Goal: Task Accomplishment & Management: Manage account settings

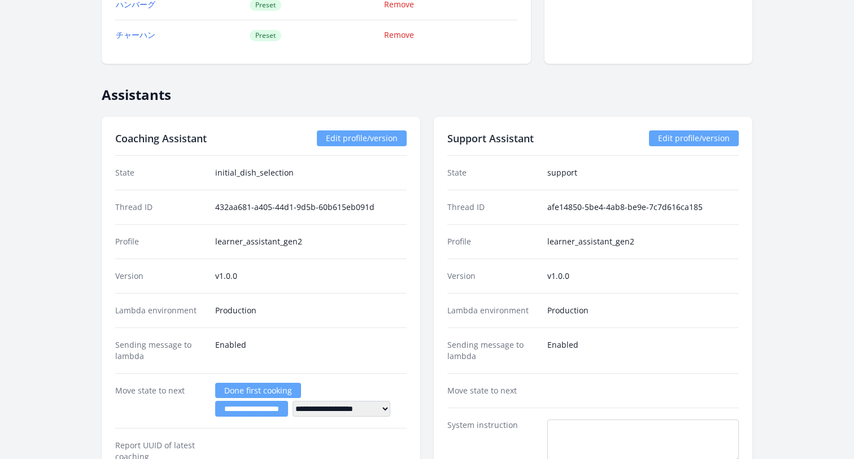
scroll to position [1886, 0]
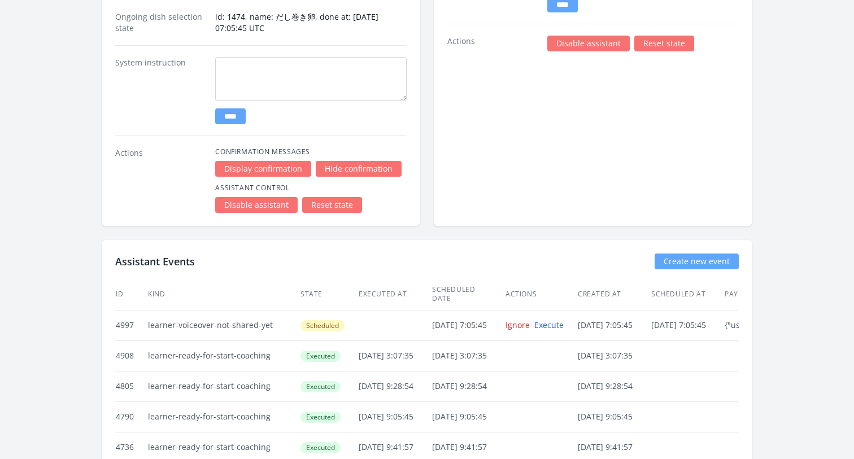
click at [326, 205] on link "Reset state" at bounding box center [332, 205] width 60 height 16
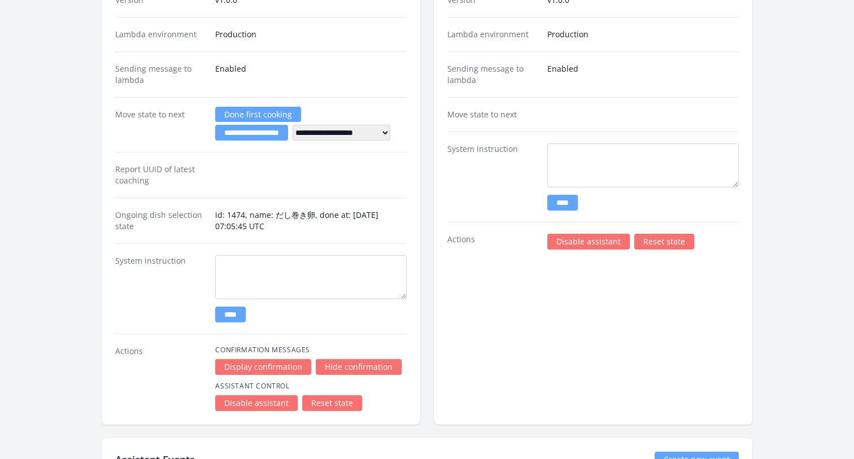
scroll to position [1756, 0]
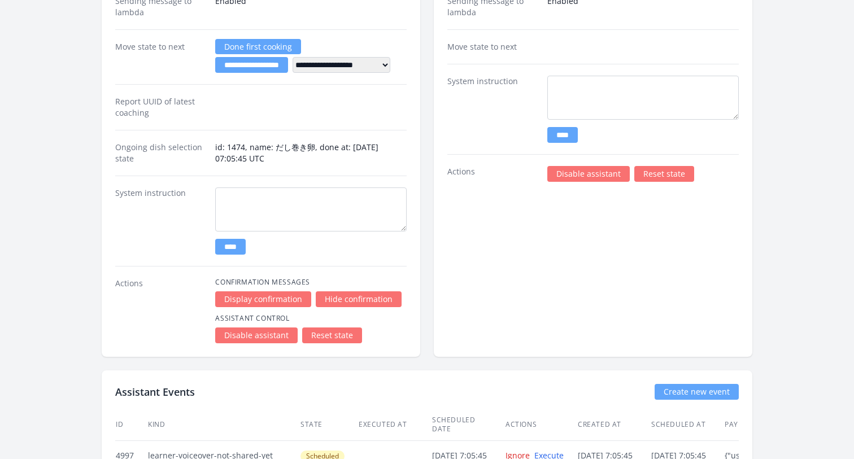
click at [325, 338] on link "Reset state" at bounding box center [332, 336] width 60 height 16
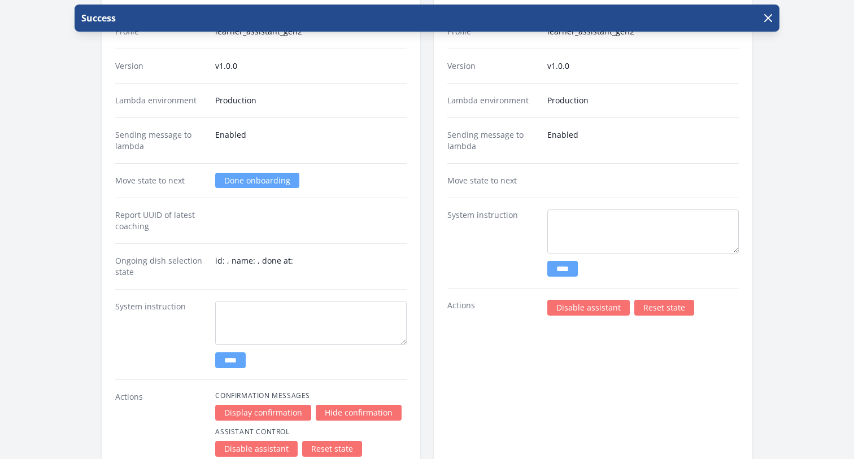
scroll to position [1574, 0]
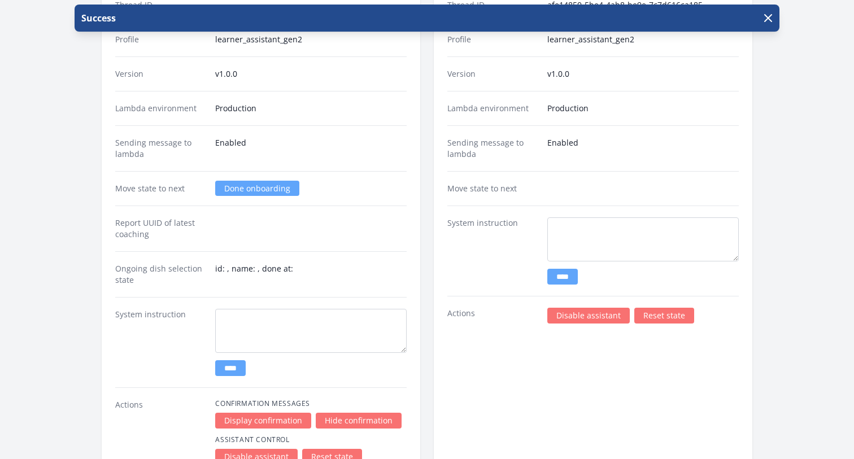
click at [256, 183] on link "Done onboarding" at bounding box center [257, 188] width 84 height 15
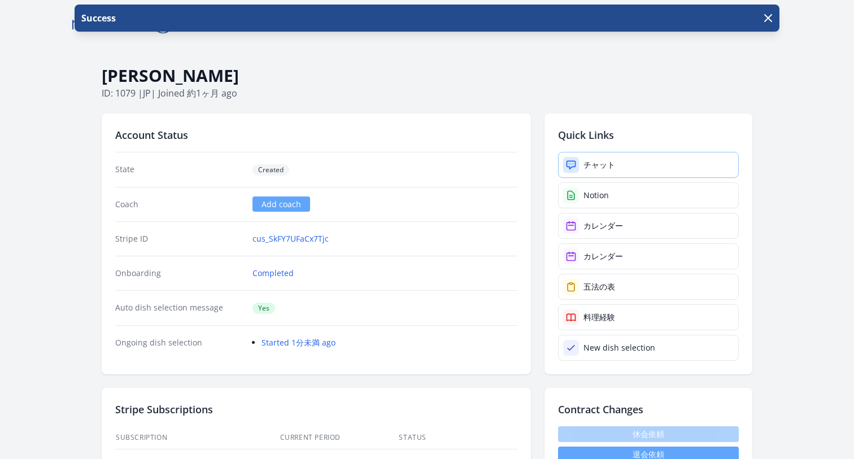
click at [589, 159] on link "チャット" at bounding box center [648, 165] width 181 height 26
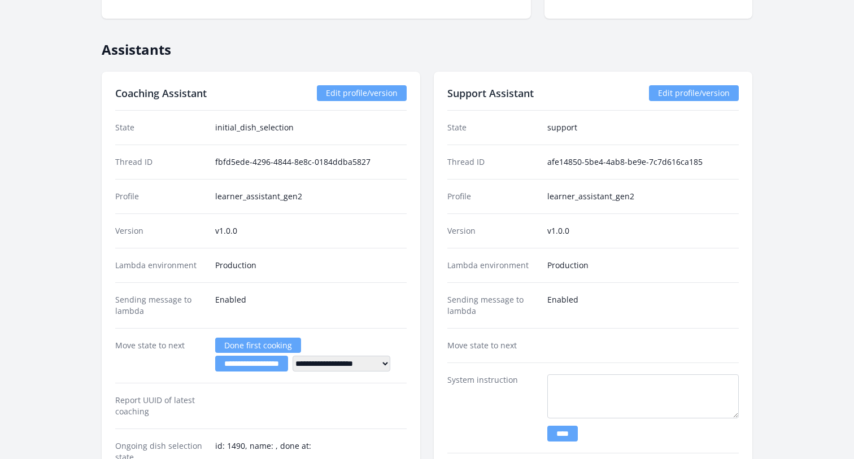
scroll to position [1761, 0]
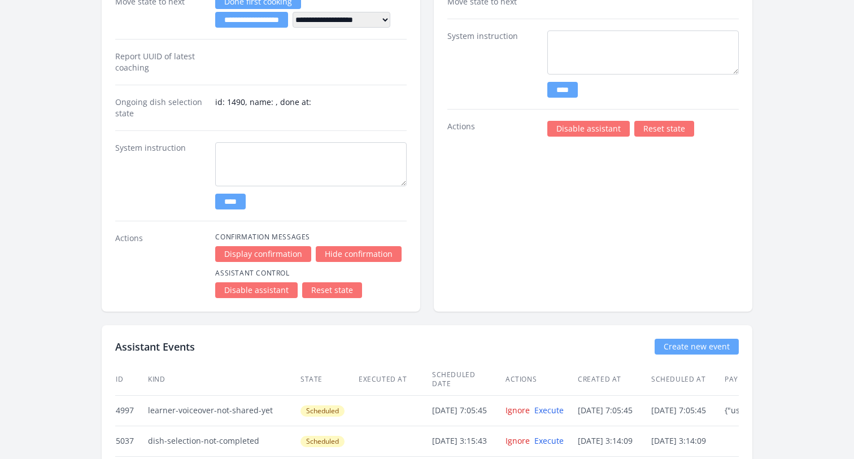
click at [342, 285] on link "Reset state" at bounding box center [332, 291] width 60 height 16
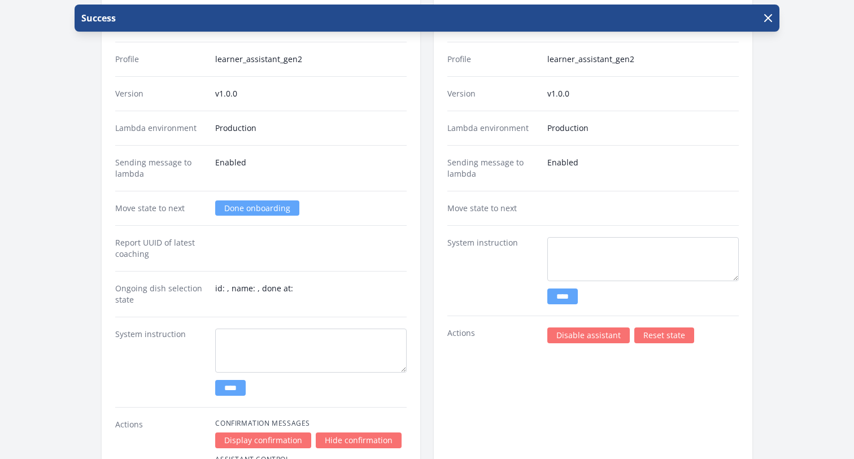
scroll to position [1804, 0]
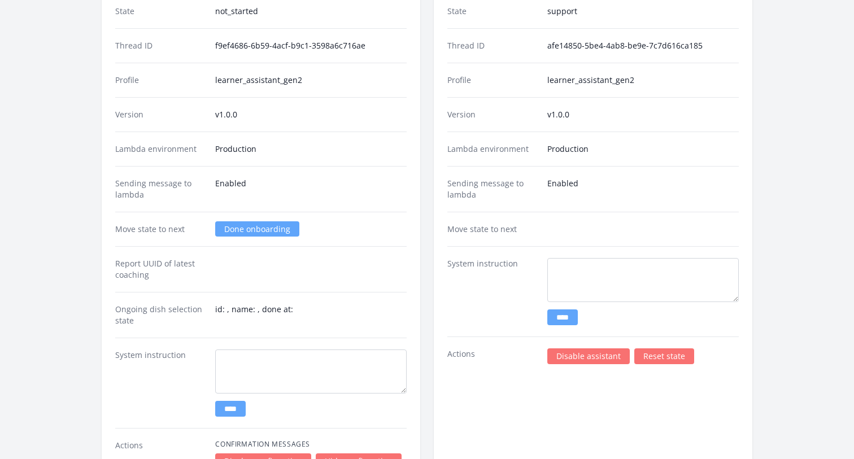
scroll to position [1505, 0]
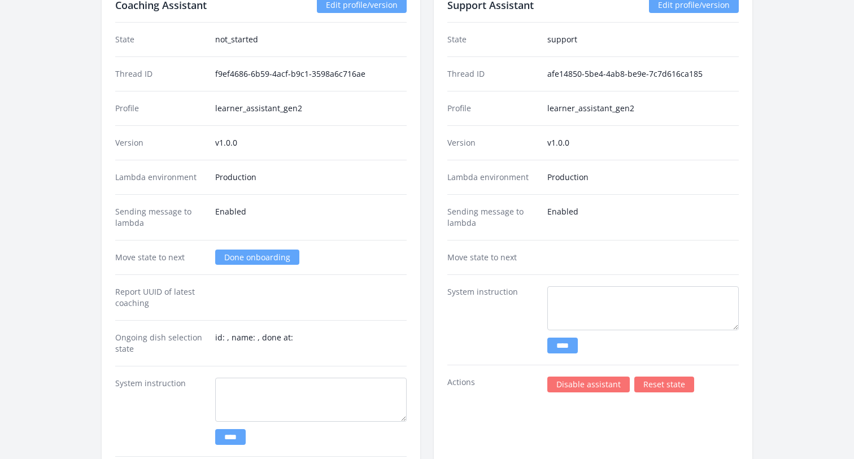
click at [240, 257] on link "Done onboarding" at bounding box center [257, 257] width 84 height 15
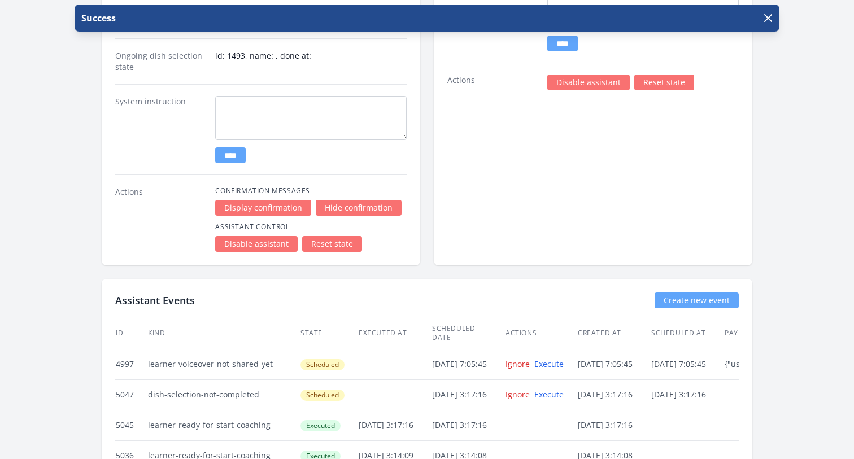
scroll to position [1799, 0]
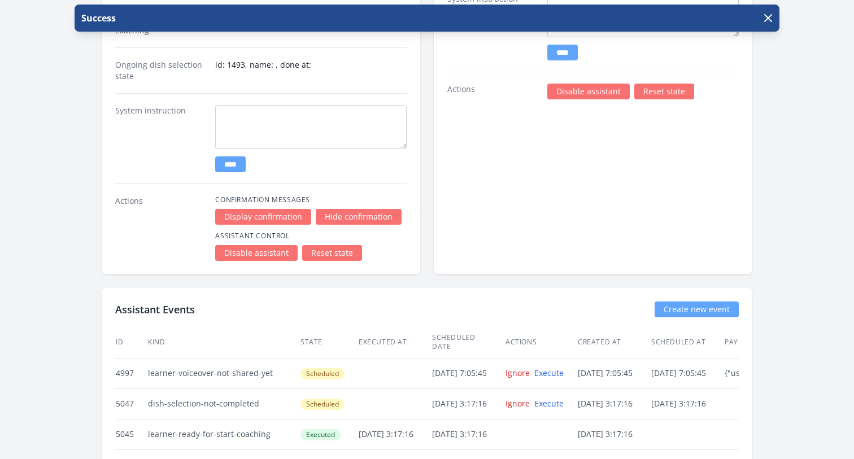
click at [336, 251] on link "Reset state" at bounding box center [332, 253] width 60 height 16
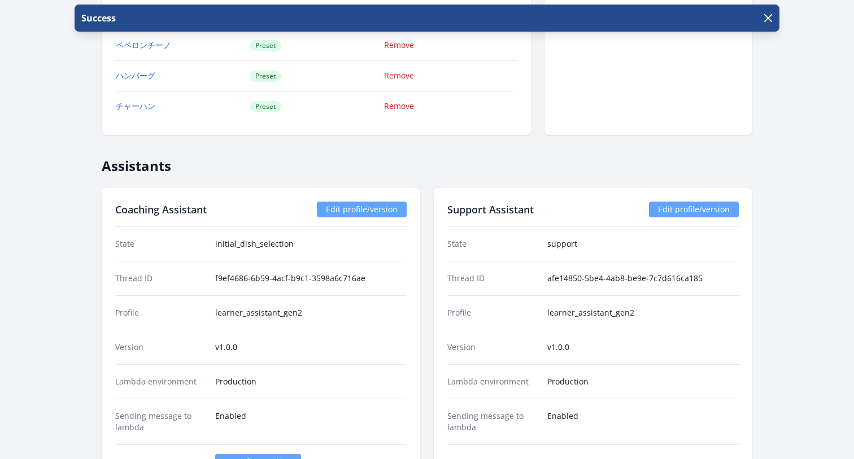
scroll to position [1227, 0]
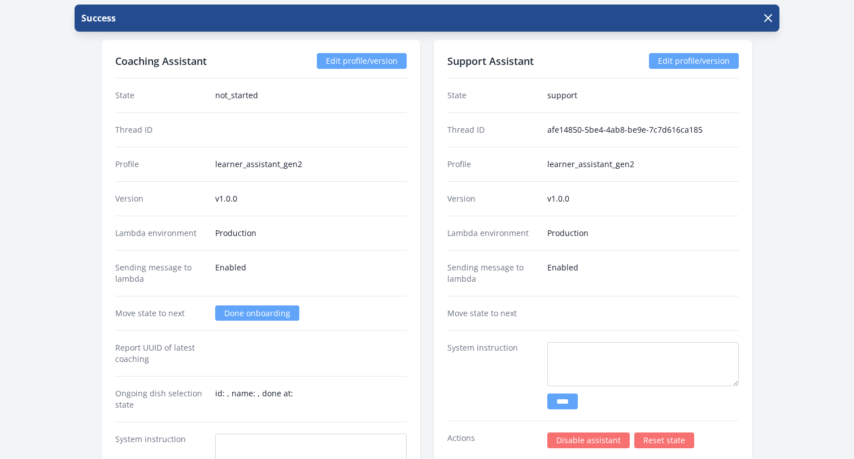
scroll to position [1468, 0]
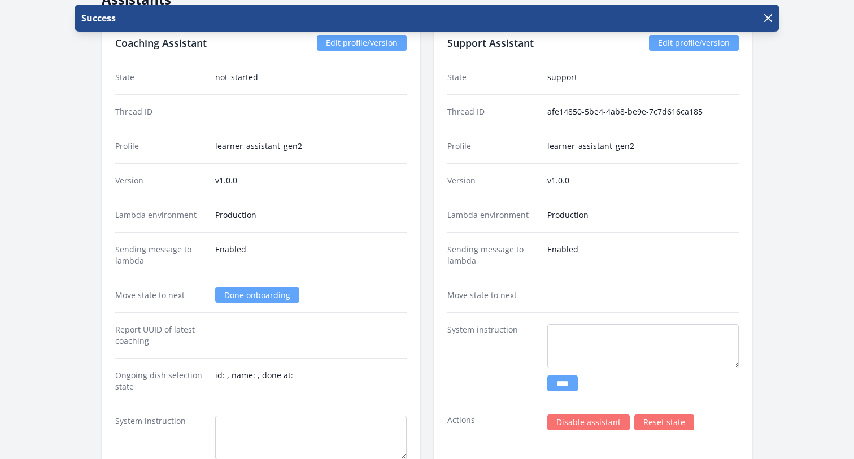
click at [242, 296] on link "Done onboarding" at bounding box center [257, 295] width 84 height 15
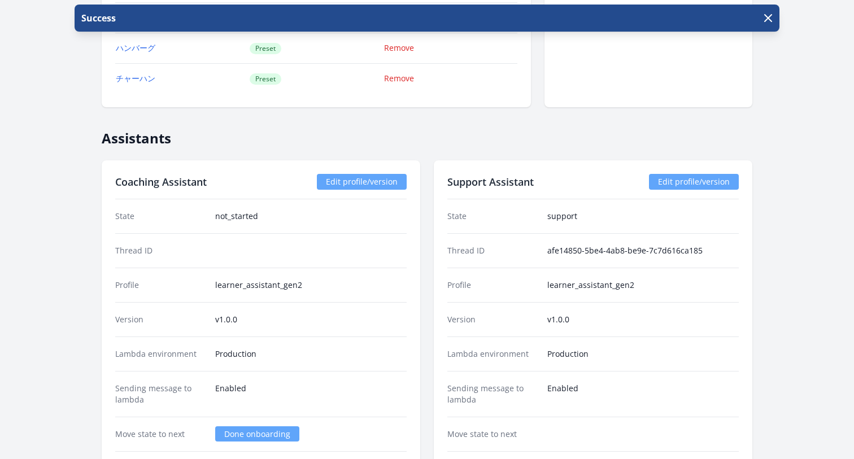
scroll to position [870, 0]
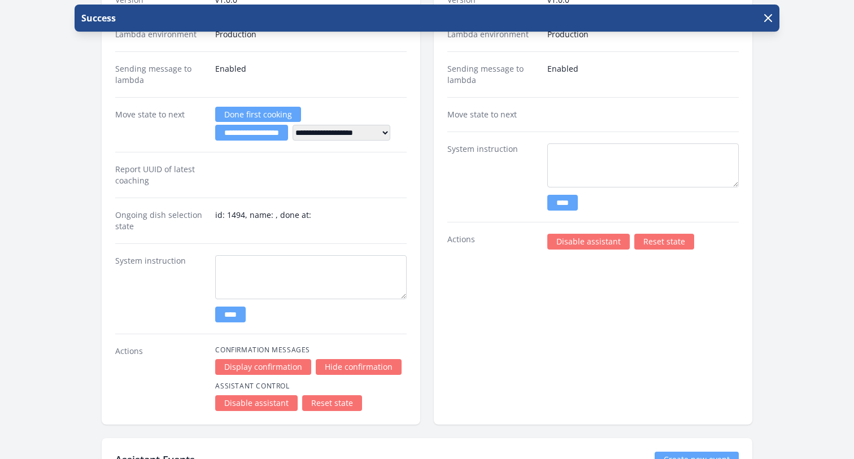
scroll to position [1594, 0]
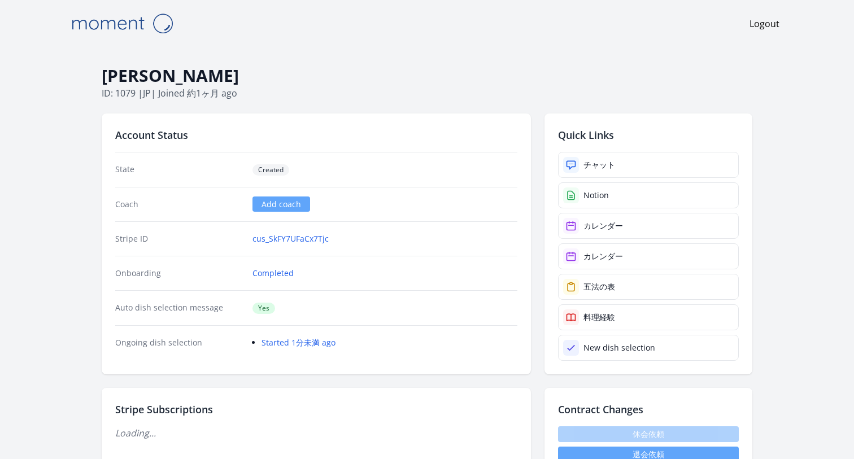
scroll to position [1594, 0]
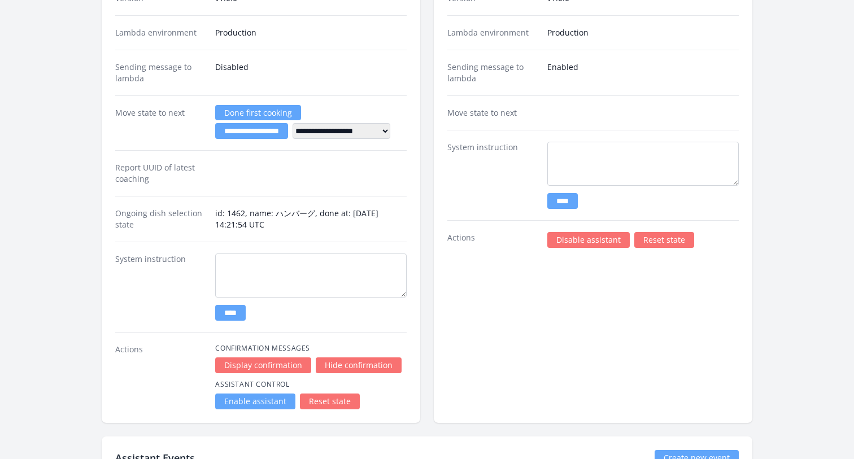
scroll to position [2218, 0]
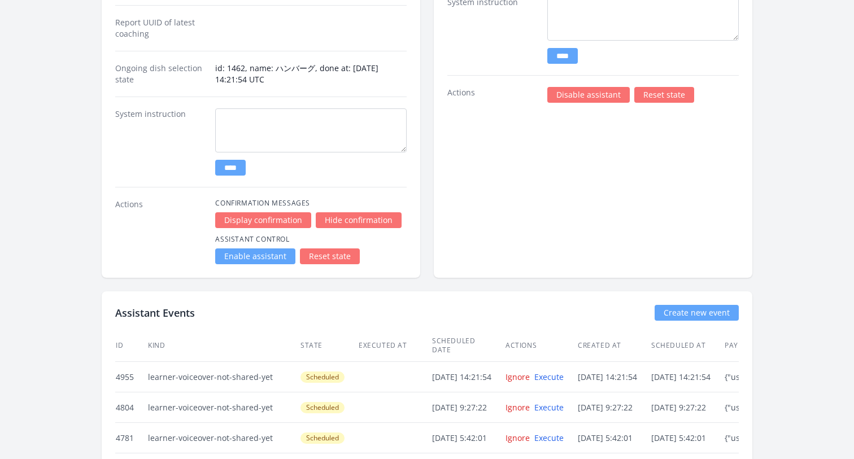
click at [329, 258] on link "Reset state" at bounding box center [330, 257] width 60 height 16
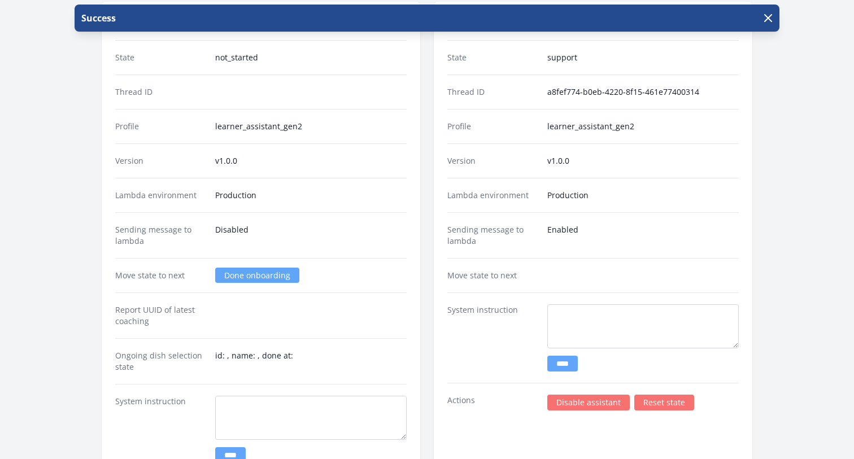
scroll to position [1964, 0]
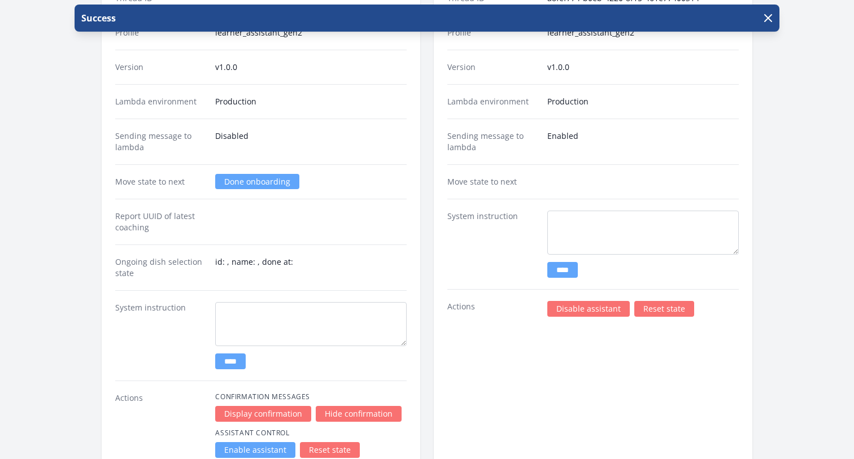
click at [237, 177] on link "Done onboarding" at bounding box center [257, 181] width 84 height 15
